Goal: Check status: Check status

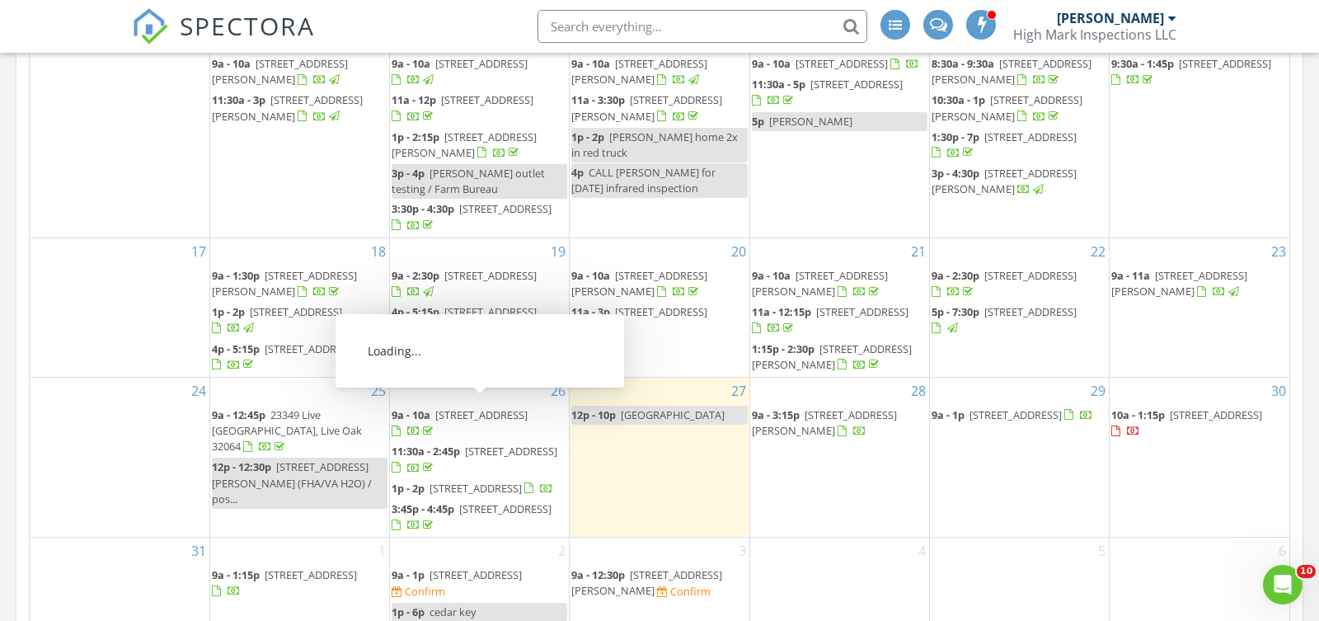
scroll to position [900, 0]
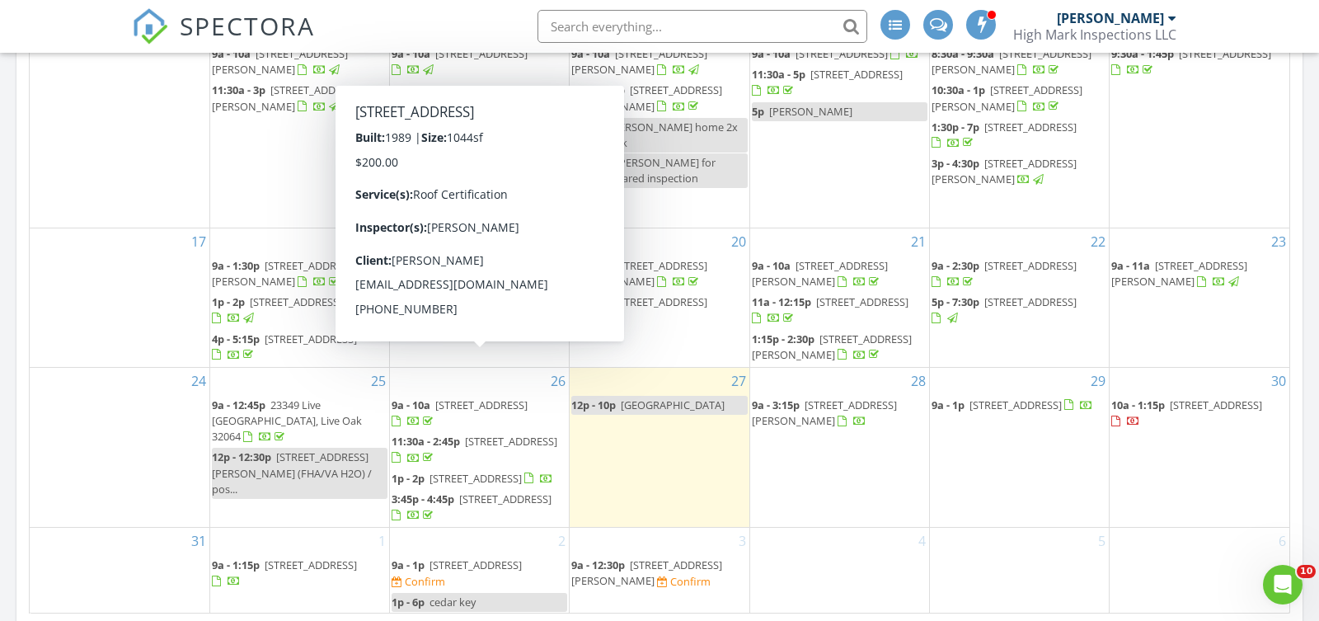
click at [442, 397] on span "[STREET_ADDRESS]" at bounding box center [481, 404] width 92 height 15
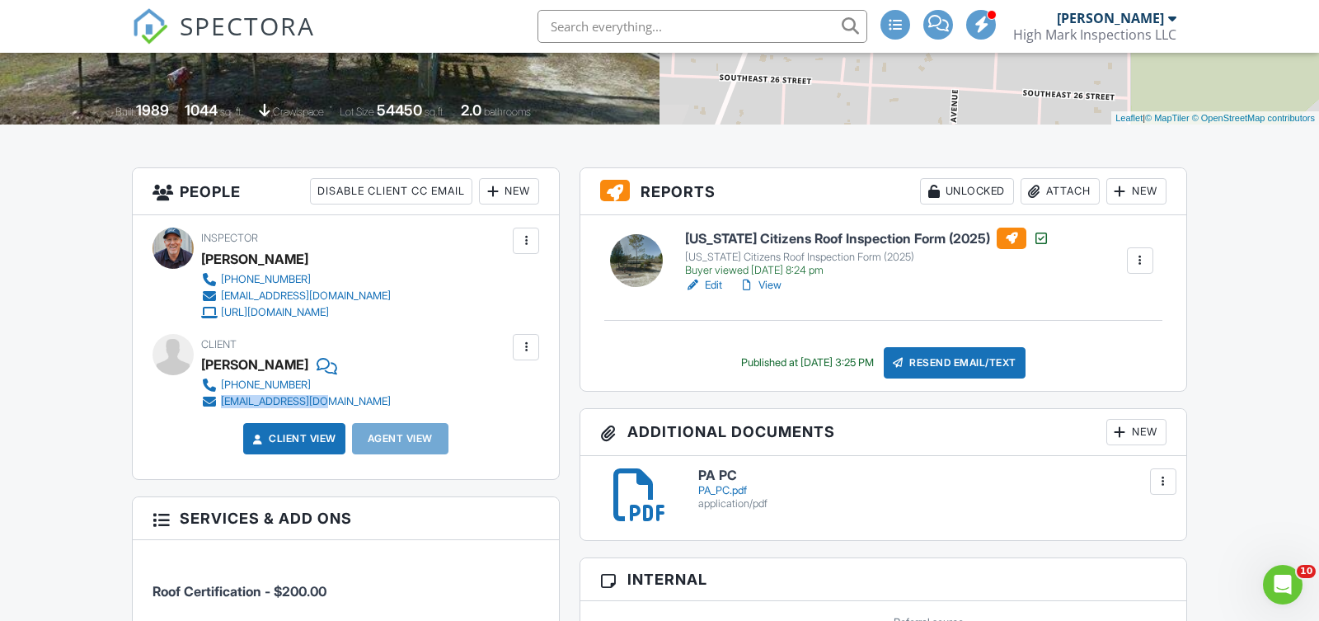
click at [772, 288] on link "View" at bounding box center [759, 285] width 43 height 16
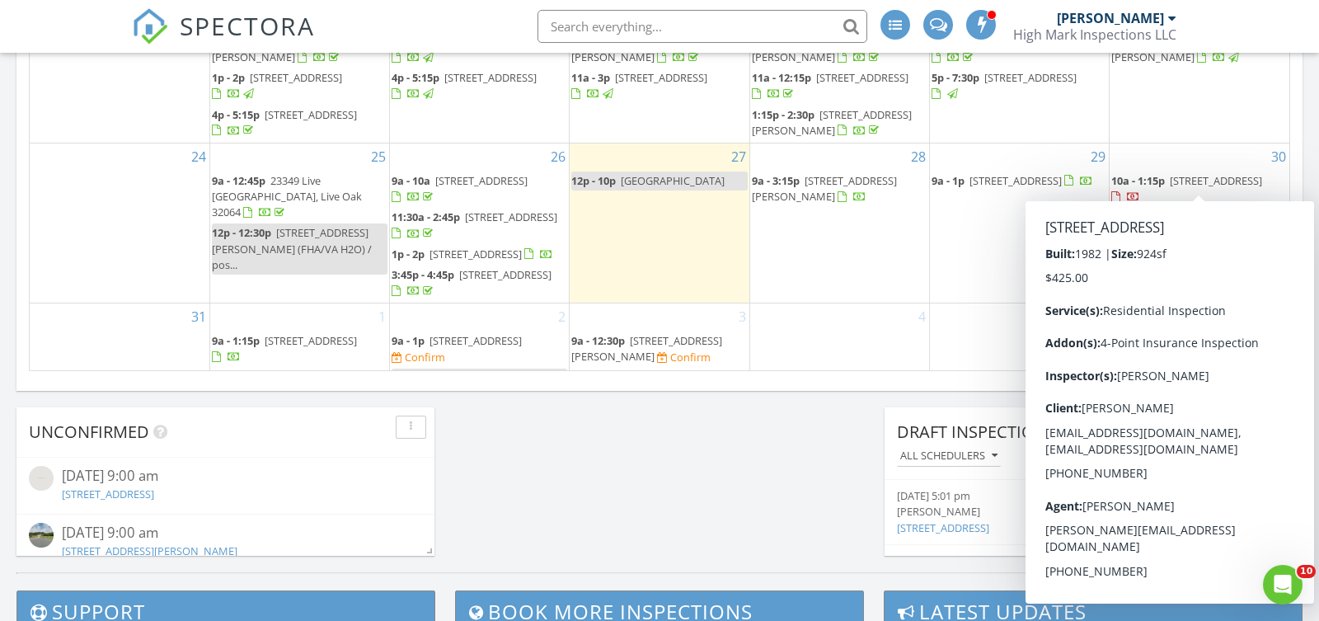
scroll to position [298, 0]
